Goal: Transaction & Acquisition: Register for event/course

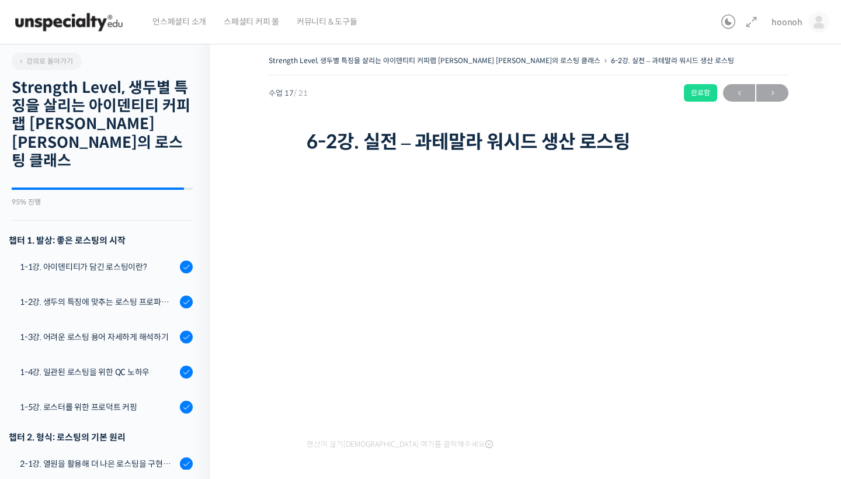
click at [102, 17] on img at bounding box center [69, 22] width 115 height 35
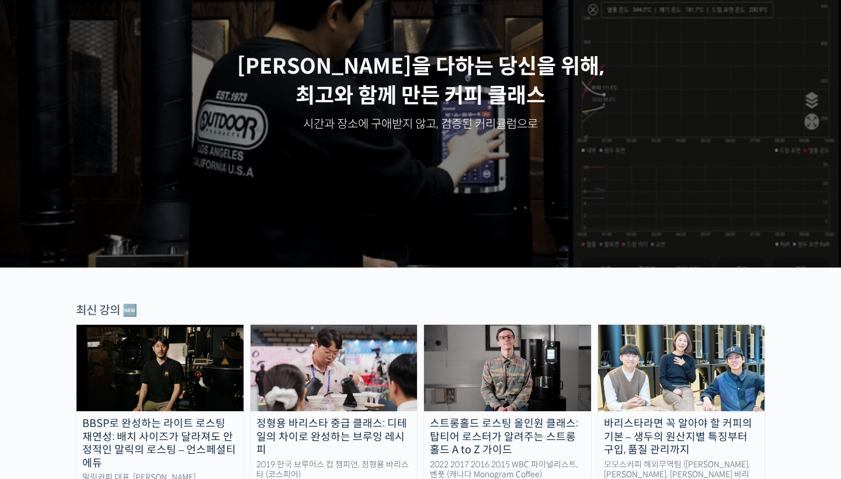
scroll to position [127, 0]
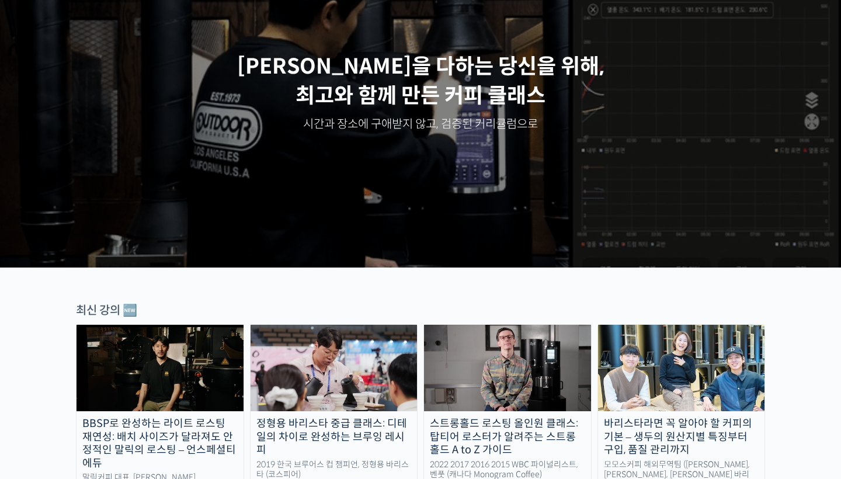
click at [193, 358] on img at bounding box center [160, 368] width 167 height 86
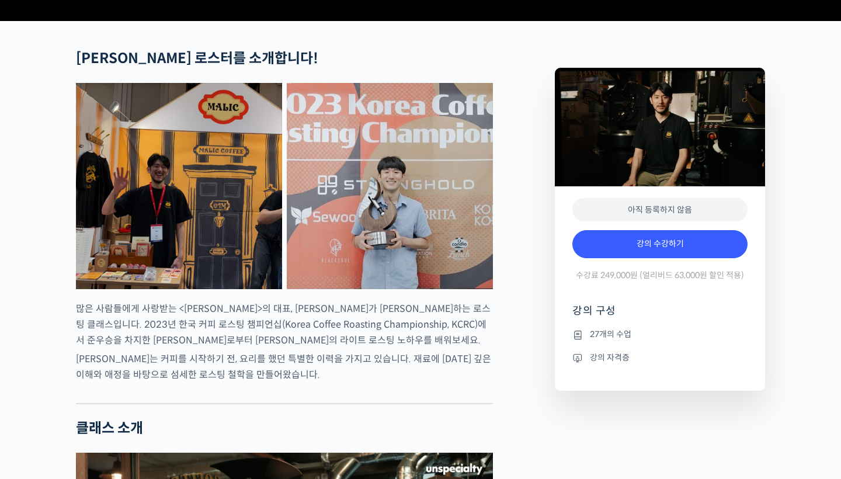
scroll to position [441, 0]
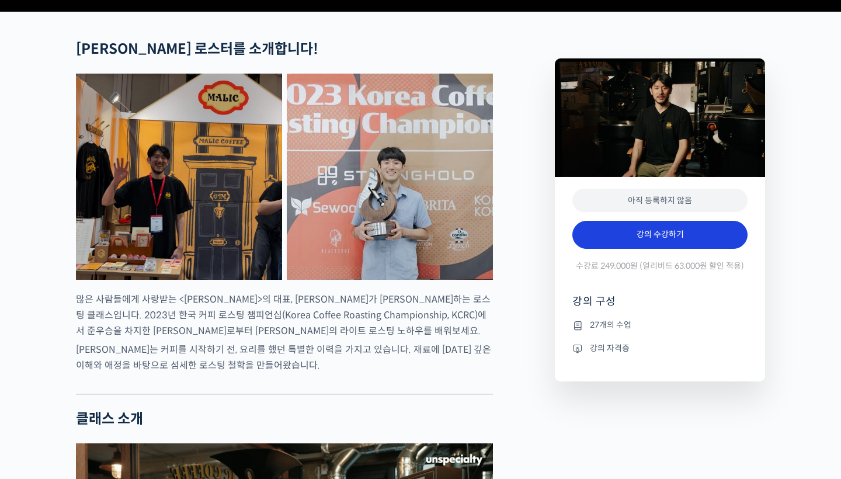
click at [654, 249] on link "강의 수강하기" at bounding box center [660, 235] width 175 height 28
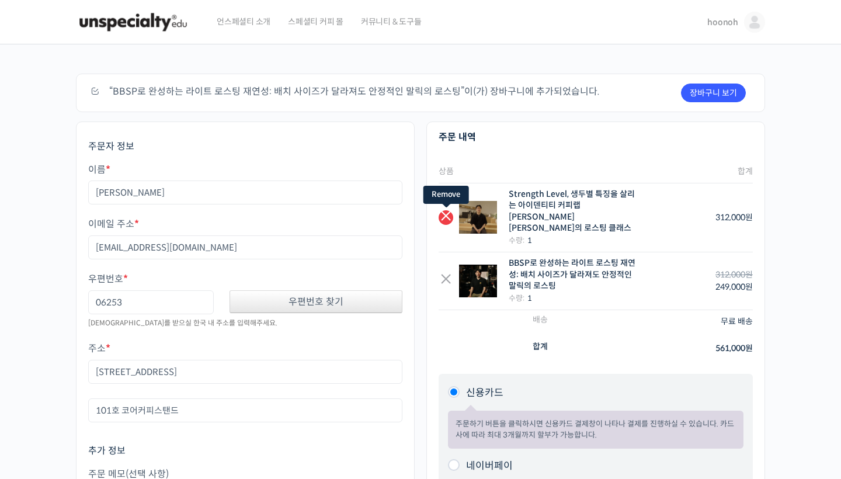
click at [448, 210] on link "×" at bounding box center [446, 217] width 15 height 15
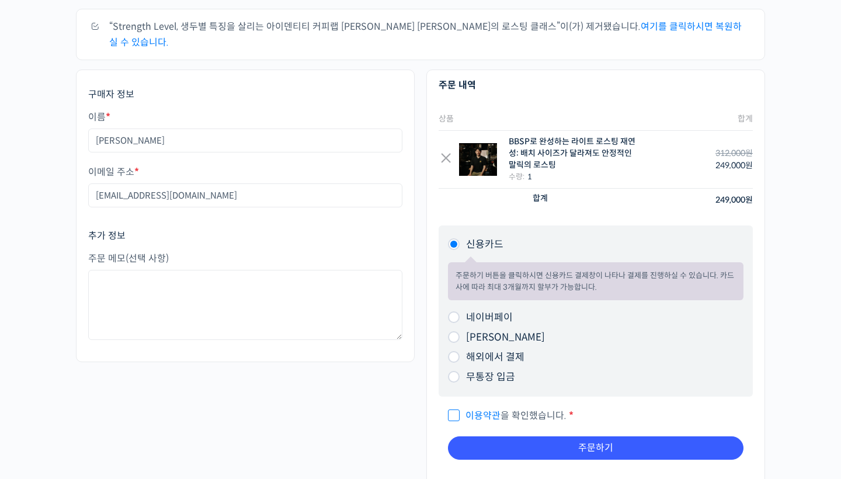
scroll to position [154, 0]
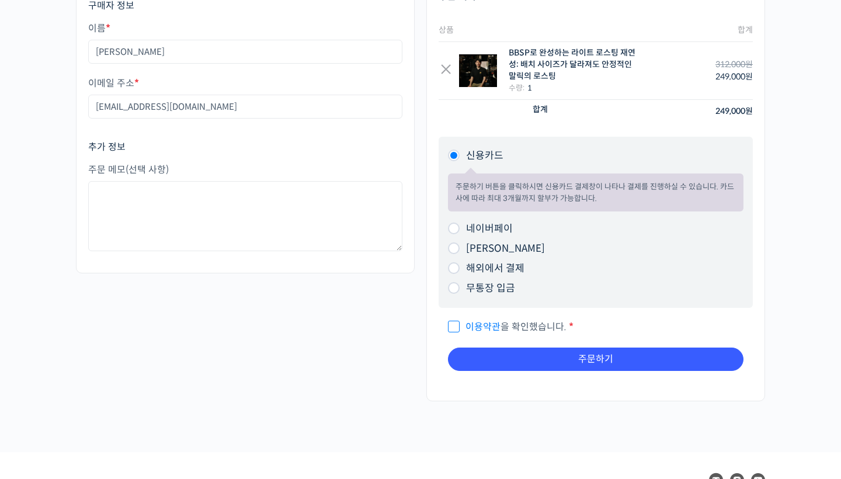
click at [453, 318] on input "이용약관 을 확인했습니다. *" at bounding box center [452, 322] width 8 height 8
checkbox input "true"
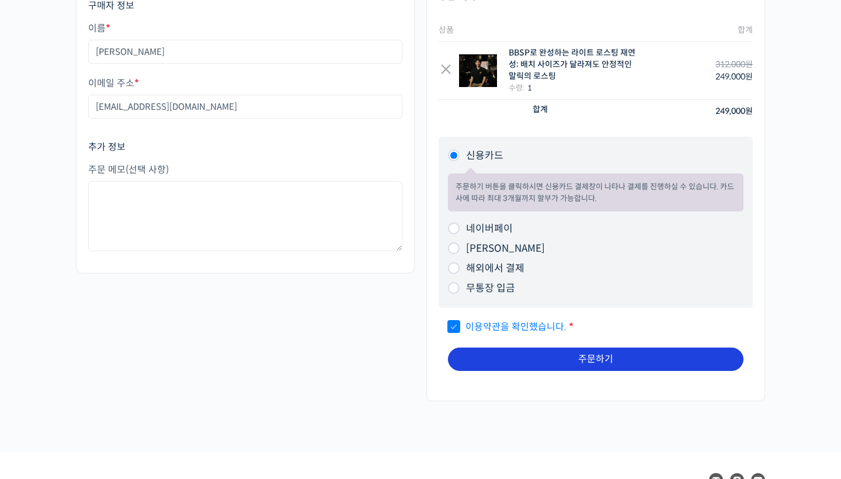
click at [501, 348] on button "주문하기" at bounding box center [596, 359] width 296 height 23
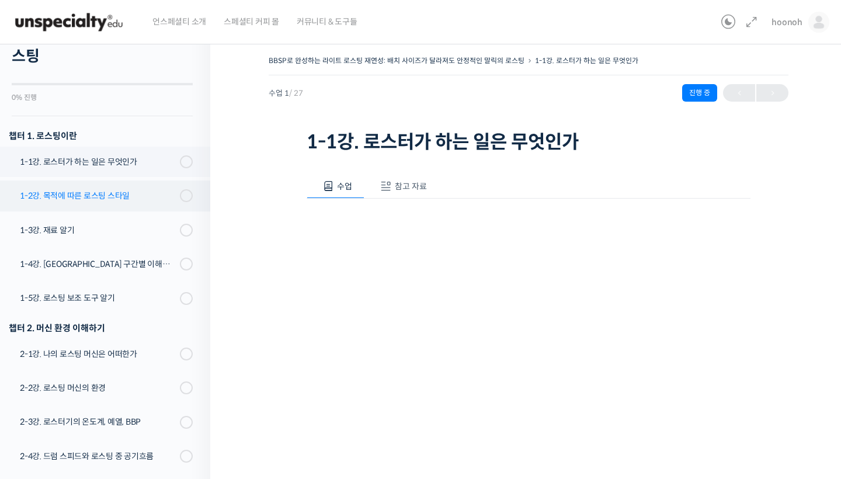
scroll to position [134, 0]
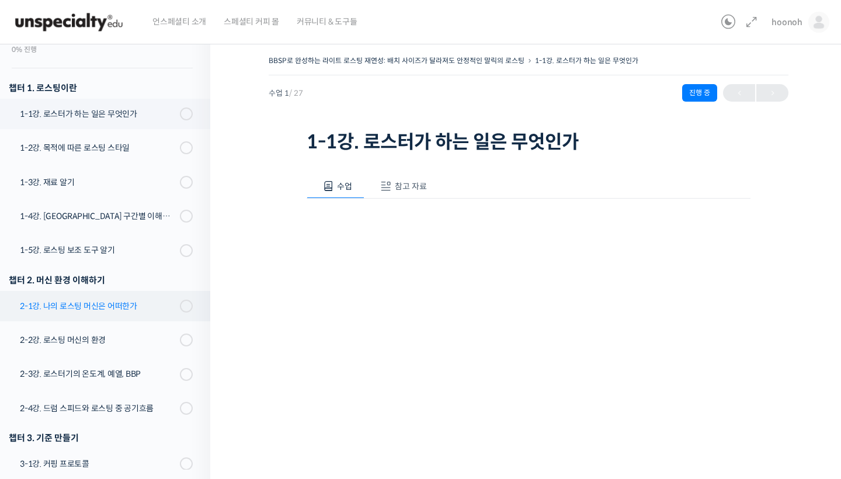
click at [119, 305] on div "2-1강. 나의 로스팅 머신은 어떠한가" at bounding box center [98, 306] width 157 height 13
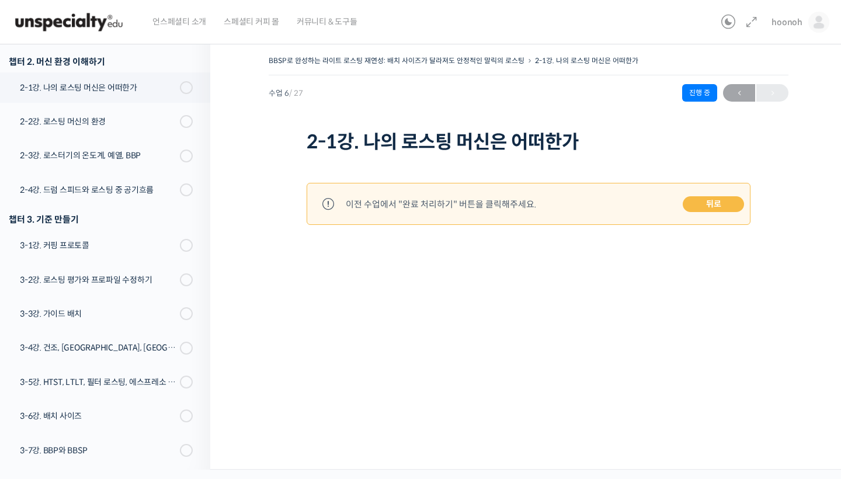
scroll to position [358, 0]
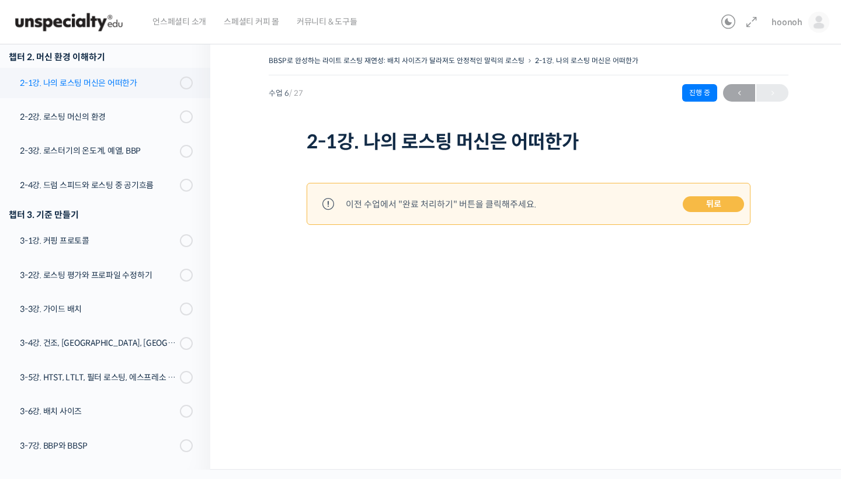
click at [97, 80] on div "2-1강. 나의 로스팅 머신은 어떠한가" at bounding box center [98, 83] width 157 height 13
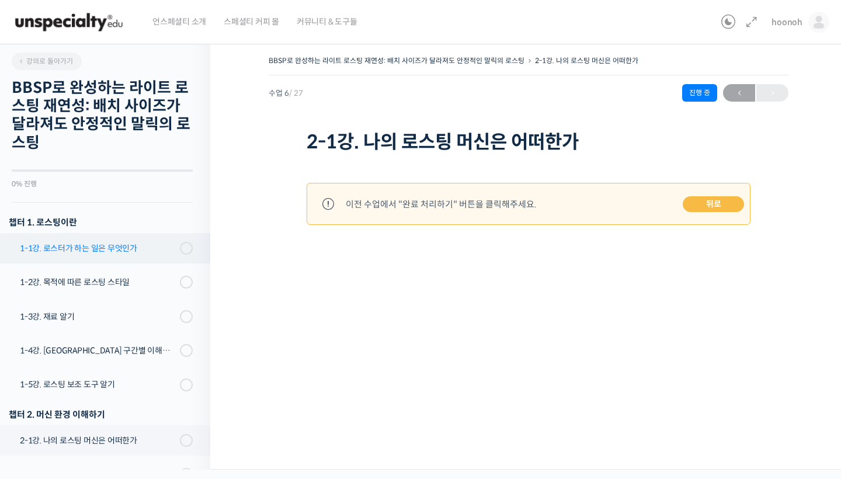
click at [100, 255] on link "1-1강. 로스터가 하는 일은 무엇인가" at bounding box center [102, 248] width 216 height 30
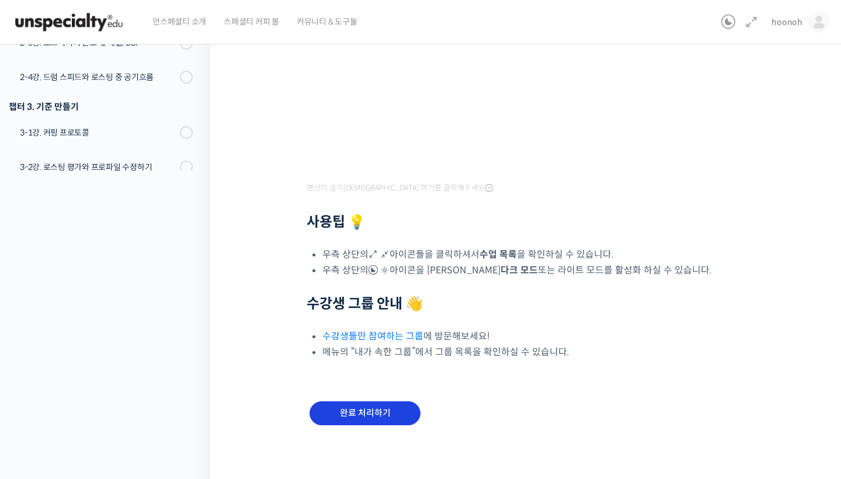
scroll to position [299, 0]
click at [386, 419] on input "완료 처리하기" at bounding box center [365, 414] width 111 height 24
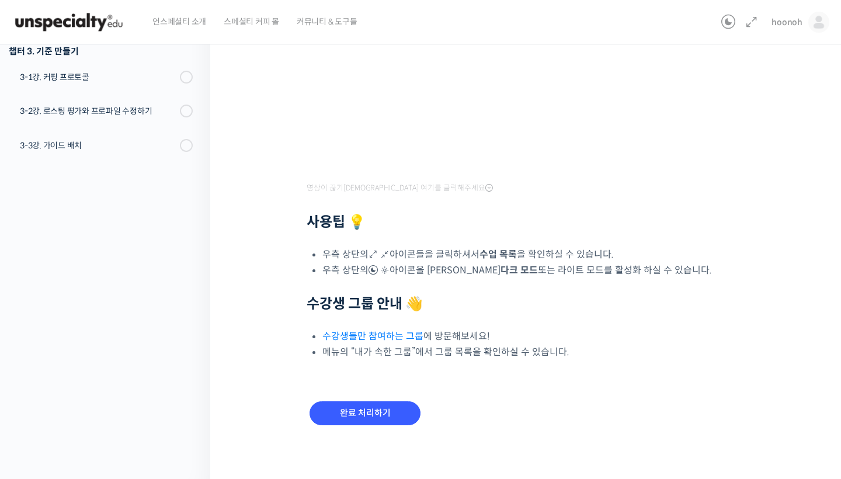
scroll to position [299, 0]
click at [379, 405] on input "완료 처리하기" at bounding box center [365, 414] width 111 height 24
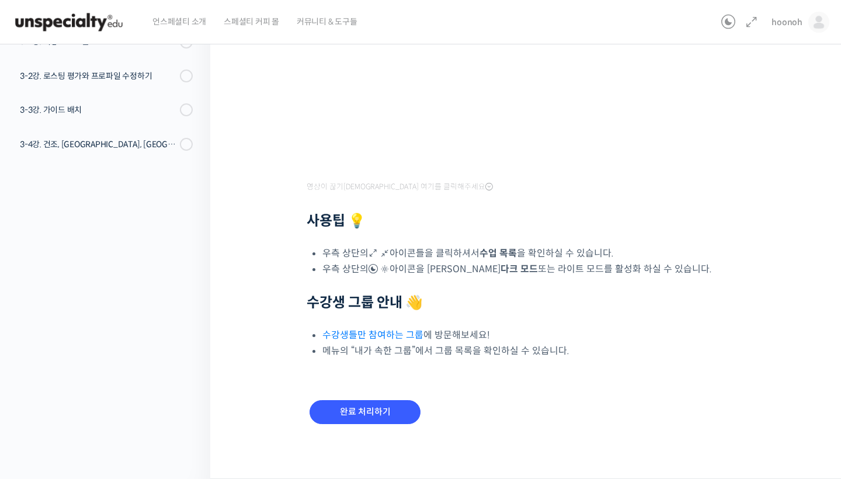
scroll to position [301, 0]
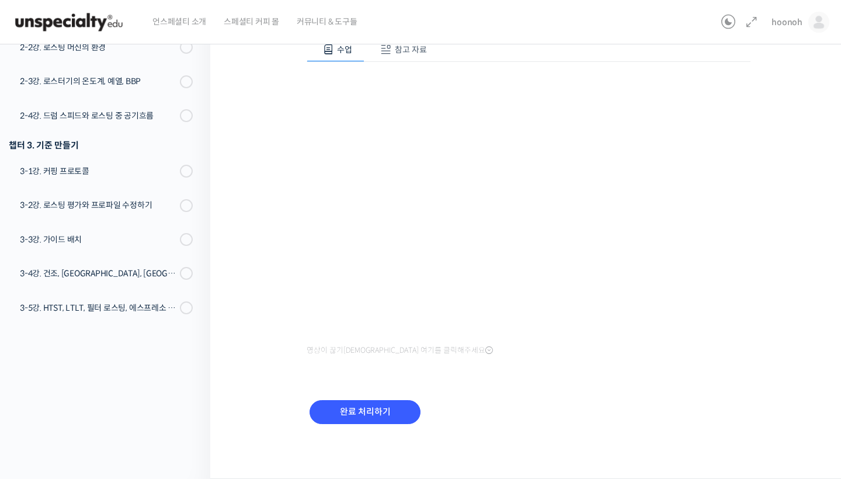
scroll to position [136, 0]
click at [370, 407] on input "완료 처리하기" at bounding box center [365, 413] width 111 height 24
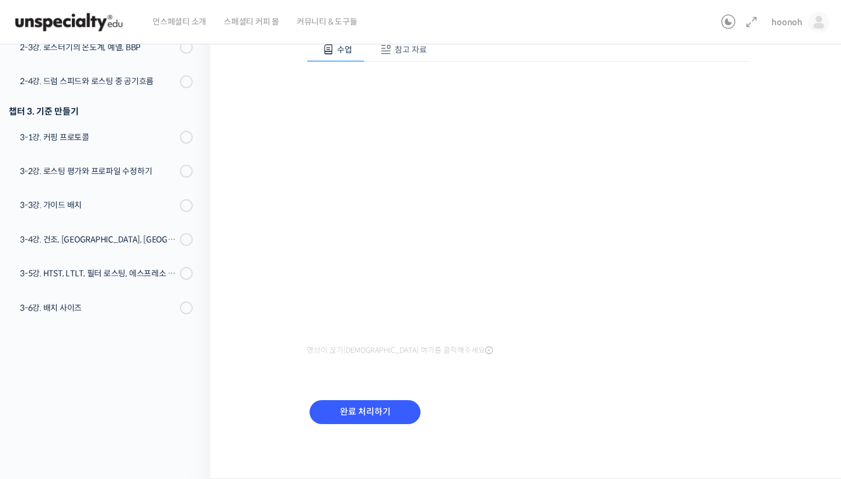
scroll to position [136, 0]
click at [410, 426] on div "완료 처리하기" at bounding box center [365, 422] width 117 height 48
click at [404, 408] on input "완료 처리하기" at bounding box center [365, 413] width 111 height 24
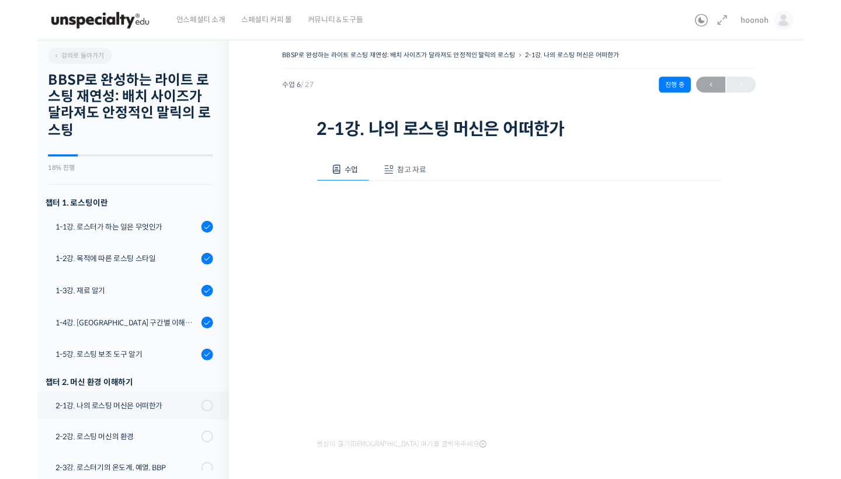
scroll to position [89, 0]
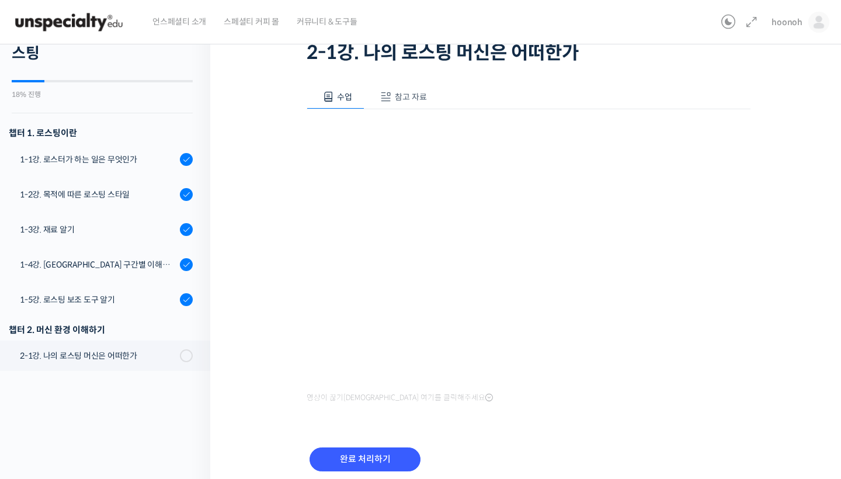
click at [359, 471] on div "완료 처리하기" at bounding box center [365, 469] width 117 height 48
click at [363, 462] on input "완료 처리하기" at bounding box center [365, 460] width 111 height 24
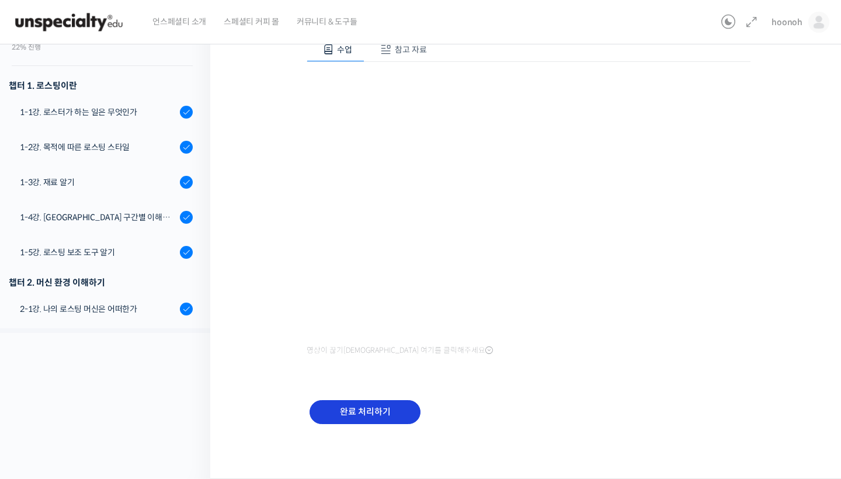
scroll to position [136, 0]
click at [355, 407] on input "완료 처리하기" at bounding box center [365, 413] width 111 height 24
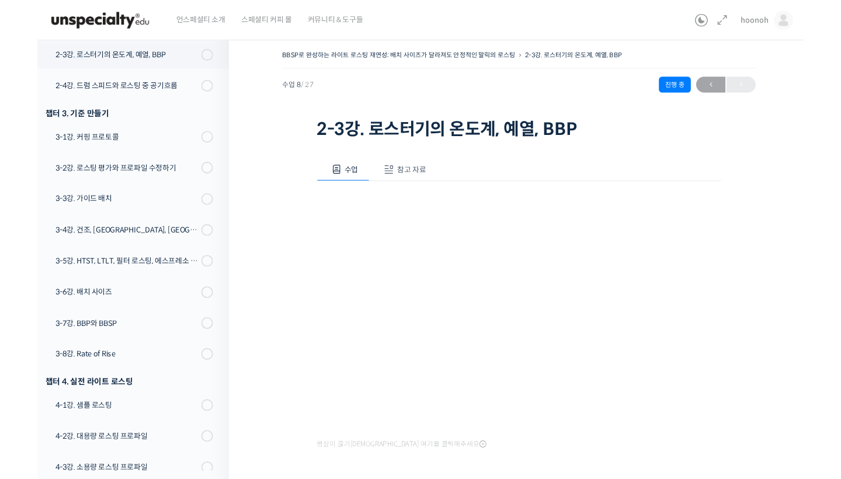
scroll to position [89, 0]
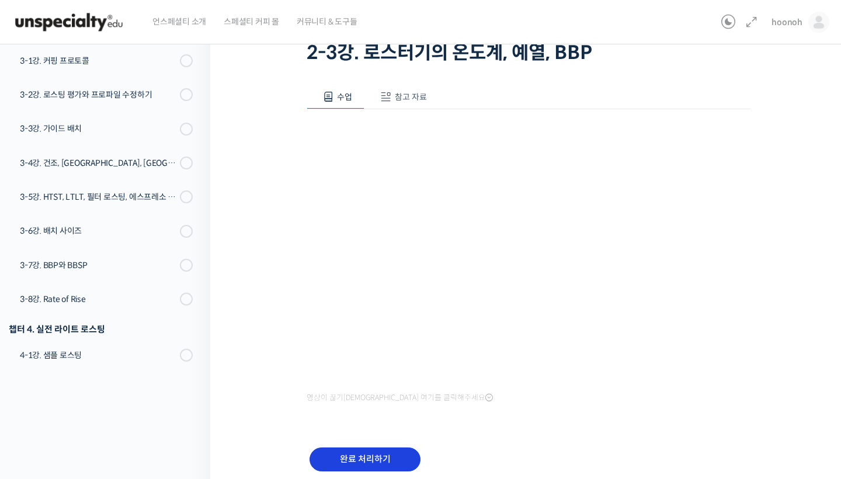
click at [333, 460] on input "완료 처리하기" at bounding box center [365, 460] width 111 height 24
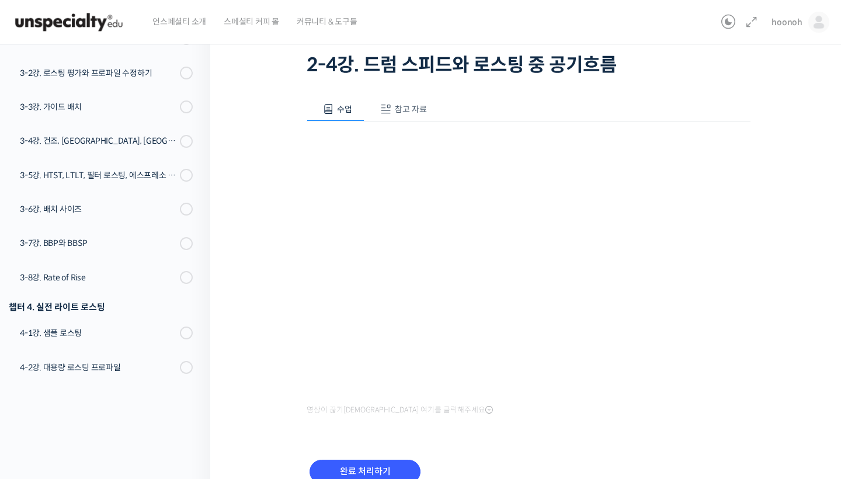
scroll to position [79, 0]
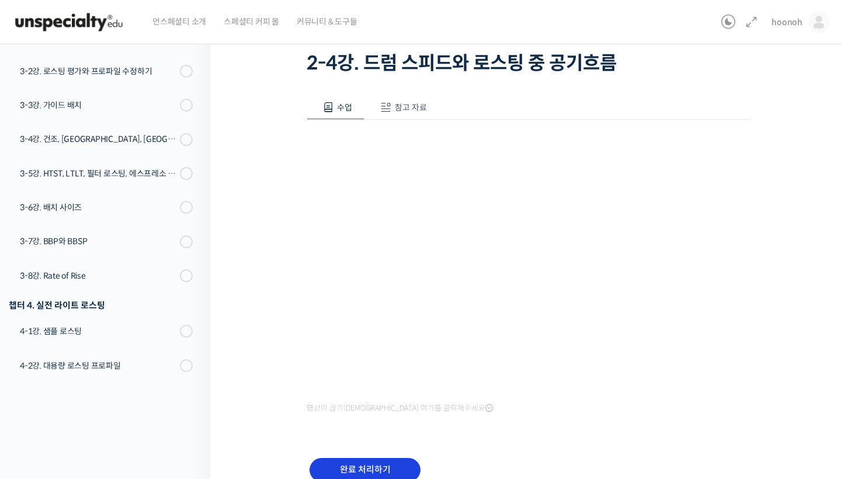
click at [339, 460] on input "완료 처리하기" at bounding box center [365, 470] width 111 height 24
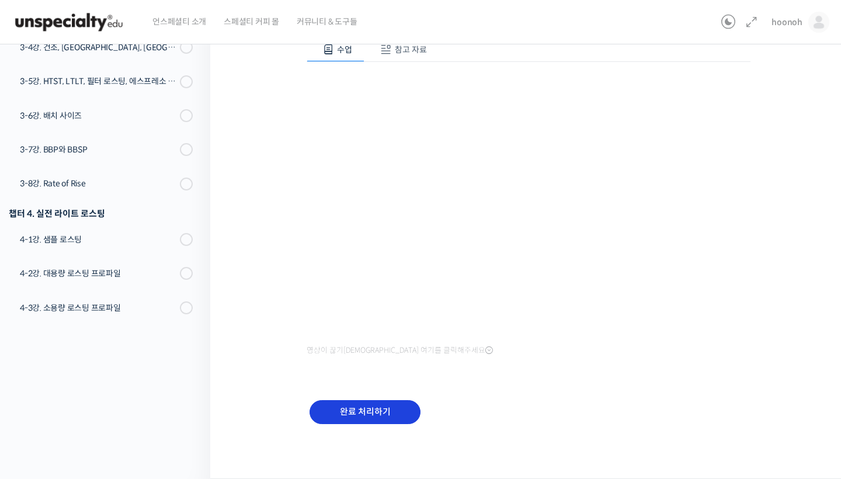
scroll to position [136, 0]
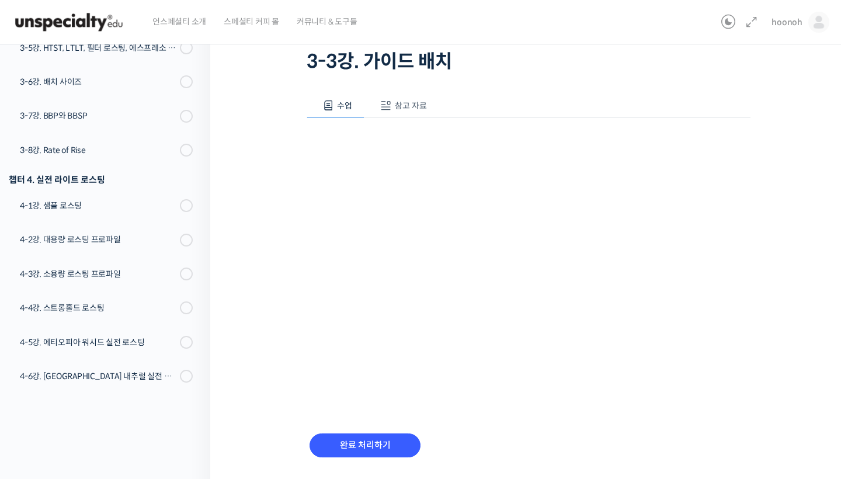
scroll to position [81, 0]
click at [358, 441] on input "완료 처리하기" at bounding box center [365, 445] width 111 height 24
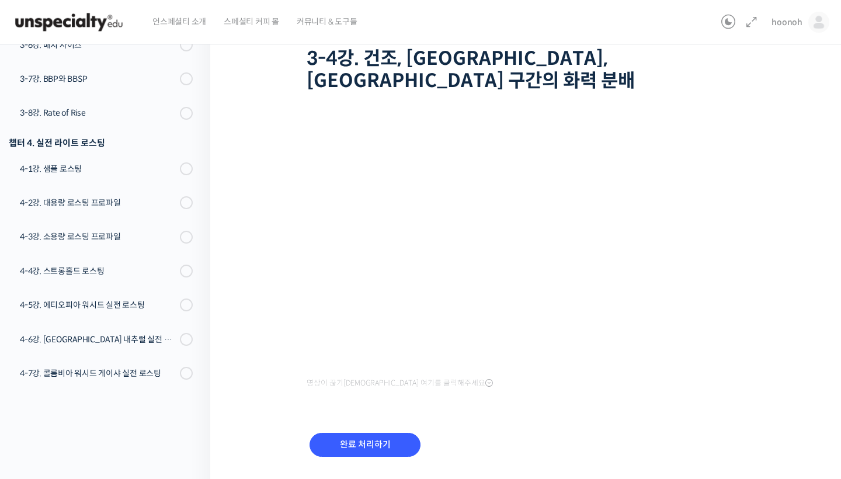
scroll to position [83, 0]
click at [356, 434] on input "완료 처리하기" at bounding box center [365, 446] width 111 height 24
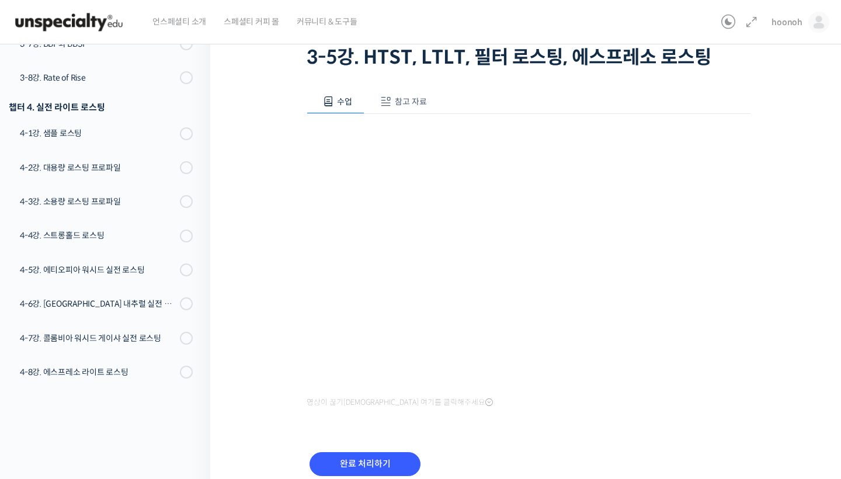
scroll to position [86, 0]
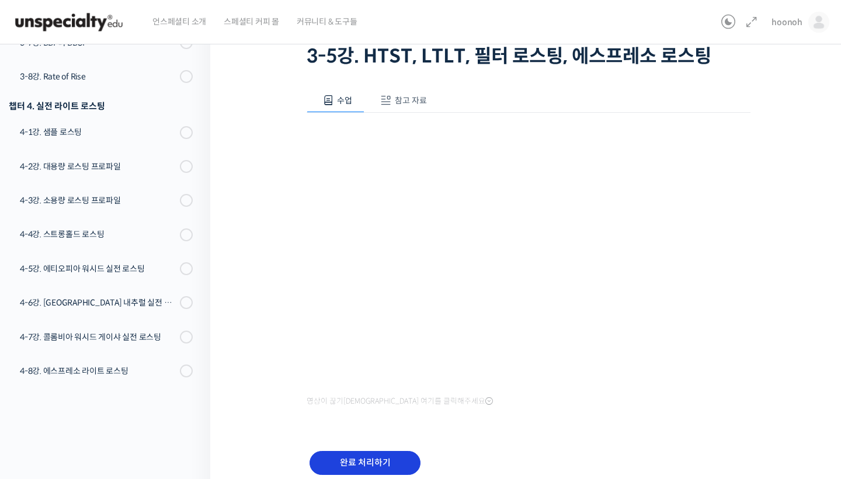
click at [352, 458] on input "완료 처리하기" at bounding box center [365, 463] width 111 height 24
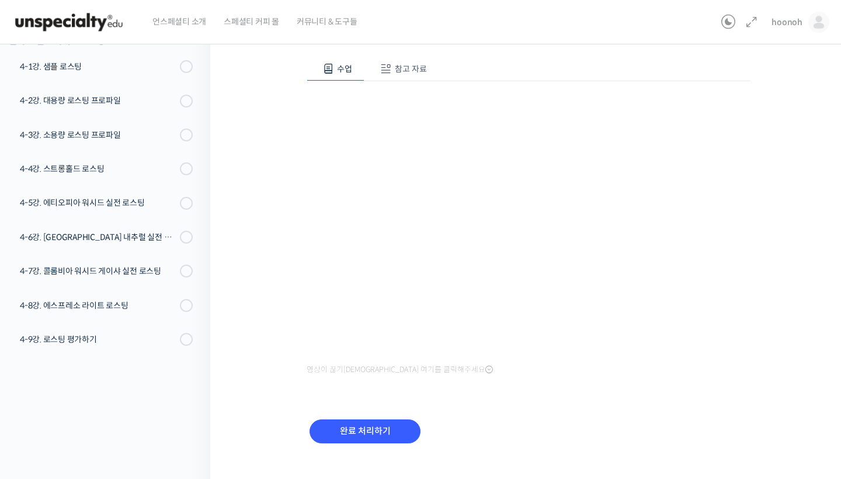
scroll to position [118, 0]
click at [372, 436] on input "완료 처리하기" at bounding box center [365, 431] width 111 height 24
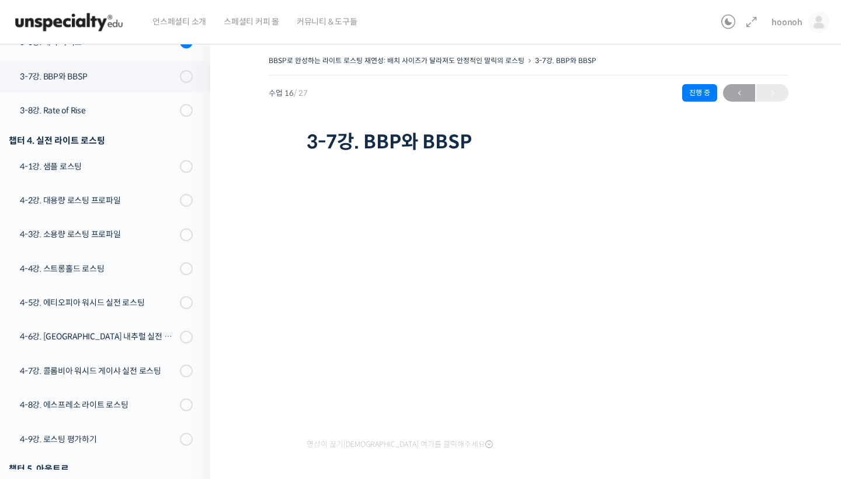
click at [251, 206] on div "BBSP로 완성하는 라이트 로스팅 재연성: 배치 사이즈가 달라져도 안정적인 말릭의 로스팅 3-7강. BBP와 BBSP 진행 중 수업 16 / …" at bounding box center [528, 304] width 637 height 538
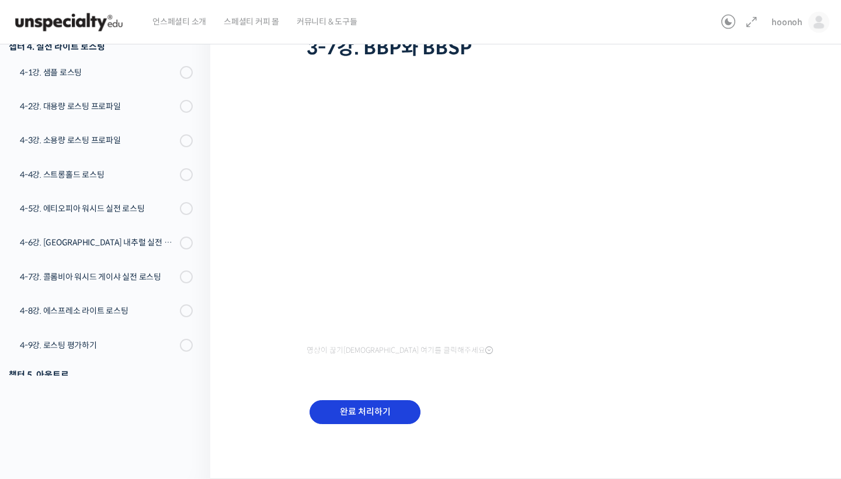
scroll to position [93, 0]
click at [351, 404] on input "완료 처리하기" at bounding box center [365, 413] width 111 height 24
click at [373, 403] on input "완료 처리하기" at bounding box center [365, 413] width 111 height 24
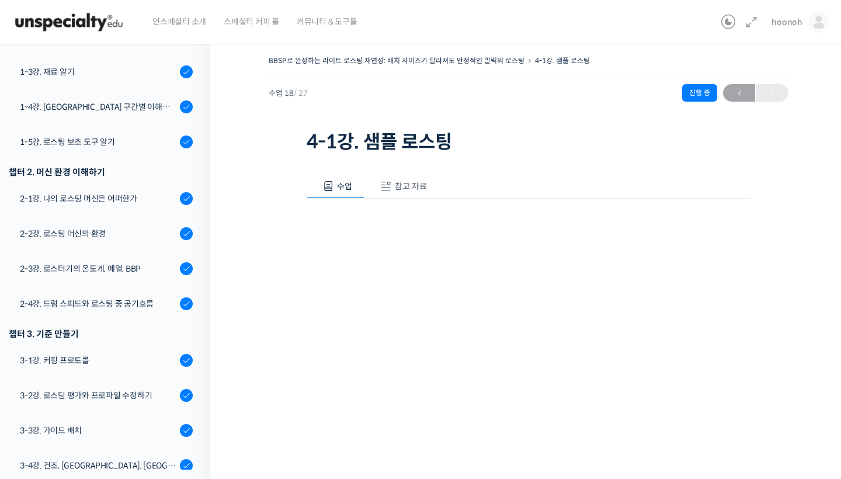
scroll to position [82, 0]
